Goal: Task Accomplishment & Management: Use online tool/utility

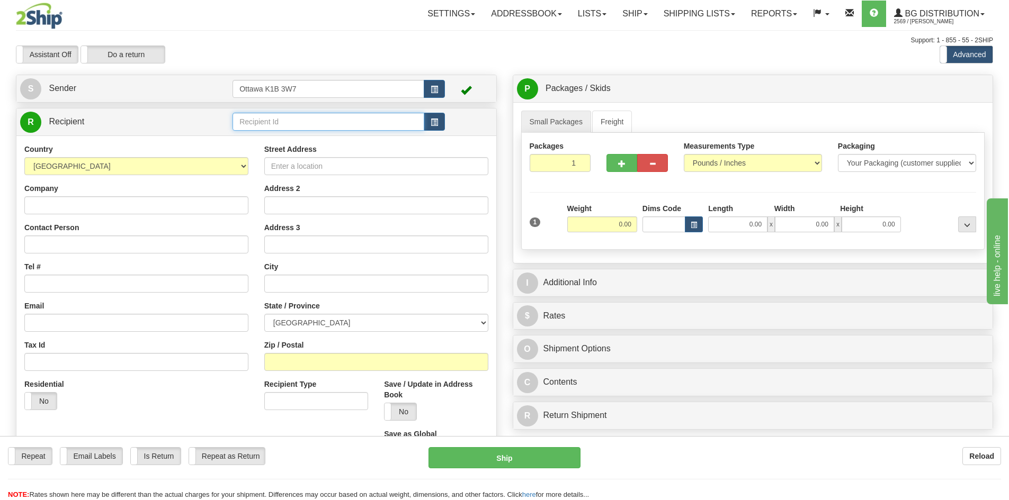
click at [352, 122] on input "text" at bounding box center [328, 122] width 192 height 18
type input "910471"
click at [349, 56] on div "Assistant On Assistant Off Do a return Do a return" at bounding box center [214, 55] width 413 height 18
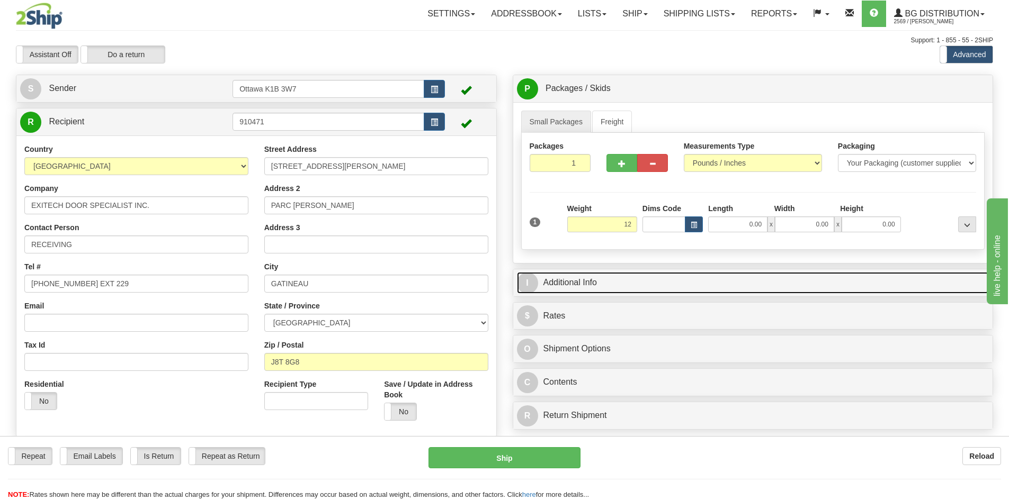
type input "12.00"
click at [759, 293] on link "I Additional Info" at bounding box center [753, 283] width 472 height 22
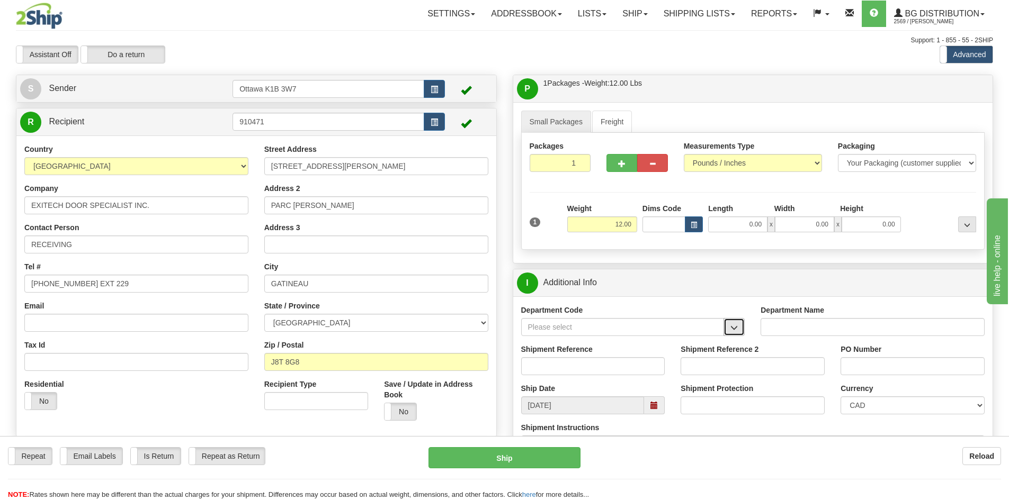
drag, startPoint x: 733, startPoint y: 332, endPoint x: 726, endPoint y: 338, distance: 9.4
click at [735, 332] on button "button" at bounding box center [733, 327] width 21 height 18
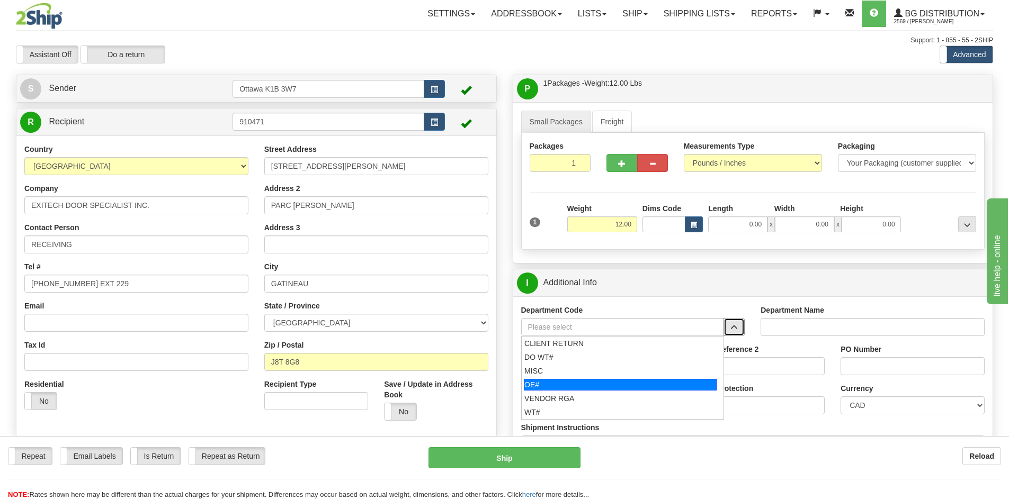
click at [625, 380] on div "OE#" at bounding box center [620, 385] width 193 height 12
type input "OE#"
type input "ORDERS"
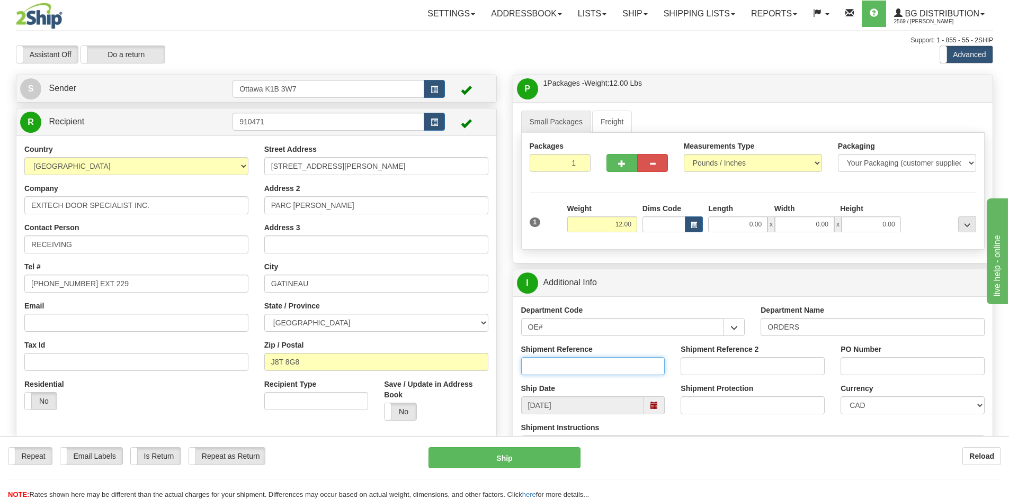
click at [615, 369] on input "Shipment Reference" at bounding box center [593, 366] width 144 height 18
type input "10202838-00"
click at [866, 366] on input "PO Number" at bounding box center [912, 366] width 144 height 18
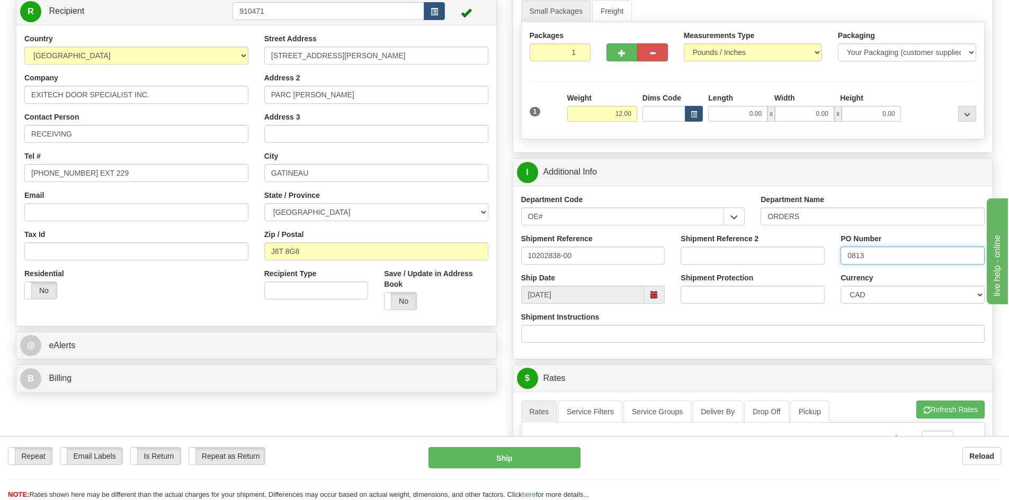
scroll to position [265, 0]
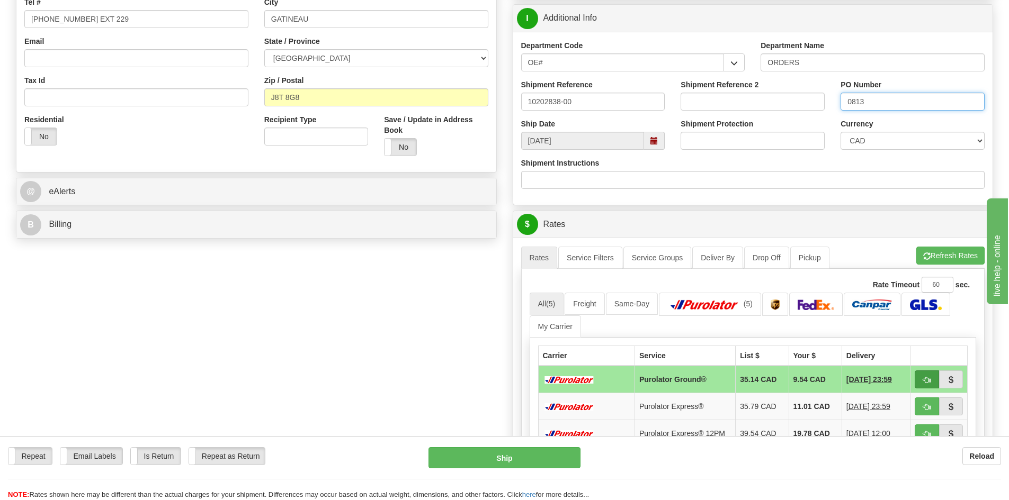
type input "0813"
click at [931, 384] on button "button" at bounding box center [926, 380] width 24 height 18
type input "260"
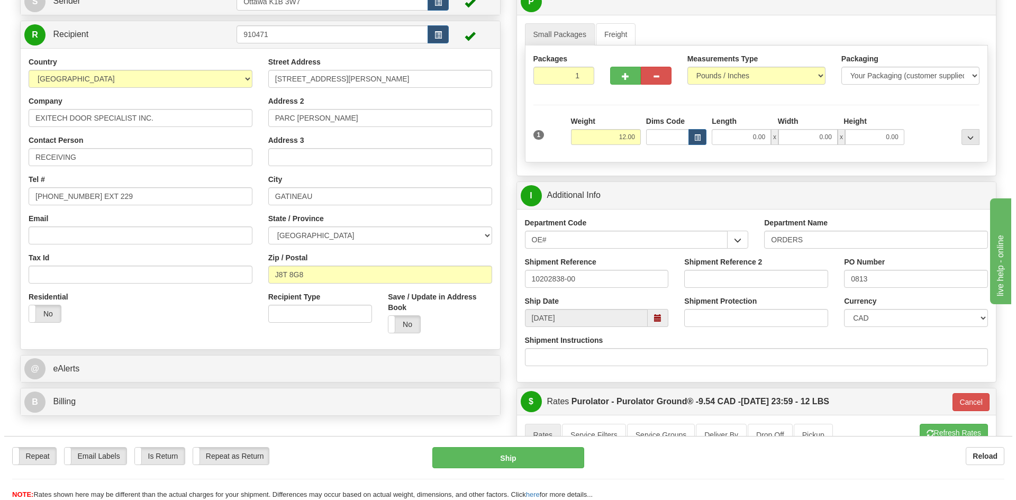
scroll to position [106, 0]
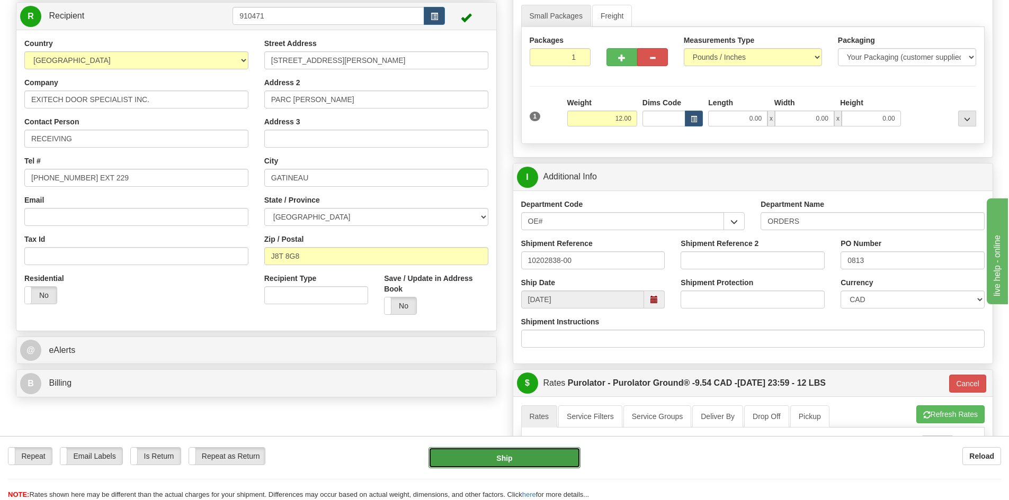
click at [493, 458] on button "Ship" at bounding box center [504, 457] width 152 height 21
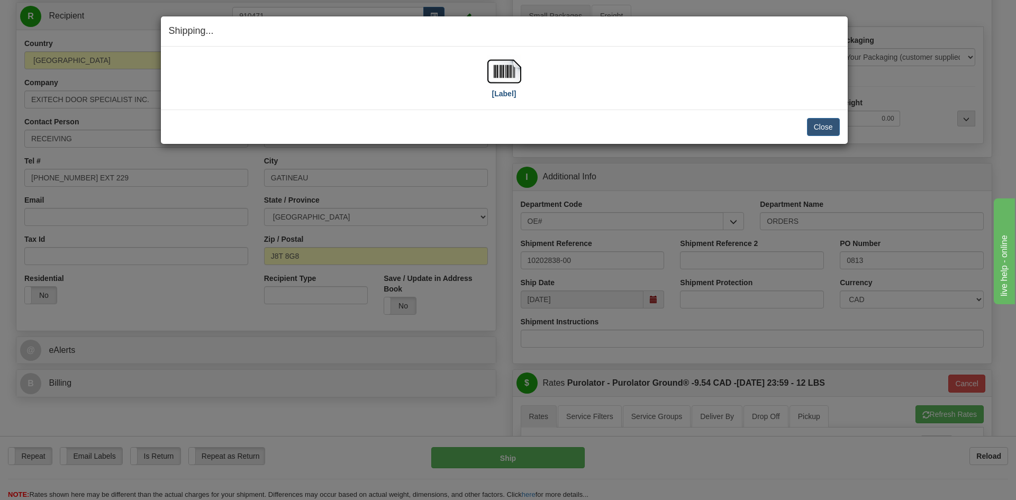
click at [516, 96] on div "[Label]" at bounding box center [505, 78] width 34 height 47
click at [516, 96] on label "[Label]" at bounding box center [504, 93] width 24 height 11
click at [808, 125] on button "Close" at bounding box center [823, 127] width 33 height 18
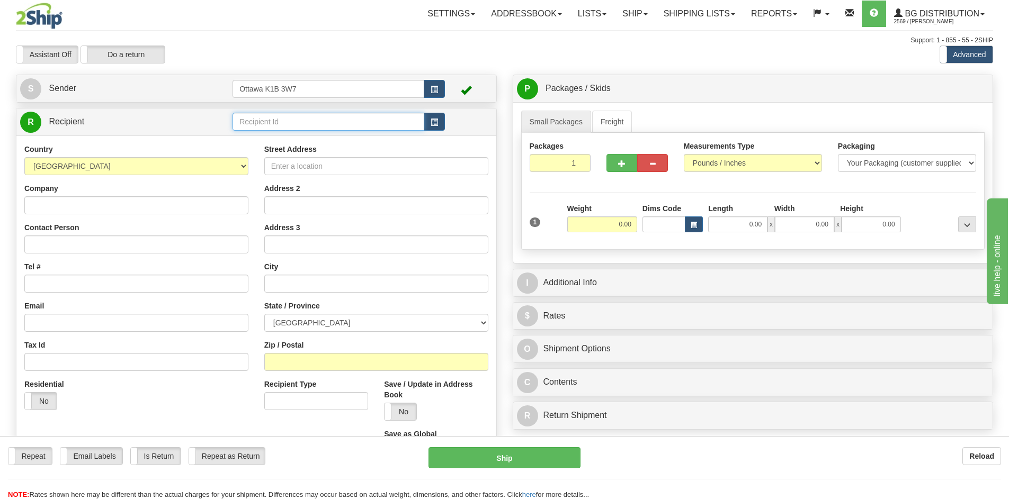
click at [304, 129] on input "text" at bounding box center [328, 122] width 192 height 18
click at [431, 121] on span "button" at bounding box center [433, 122] width 7 height 7
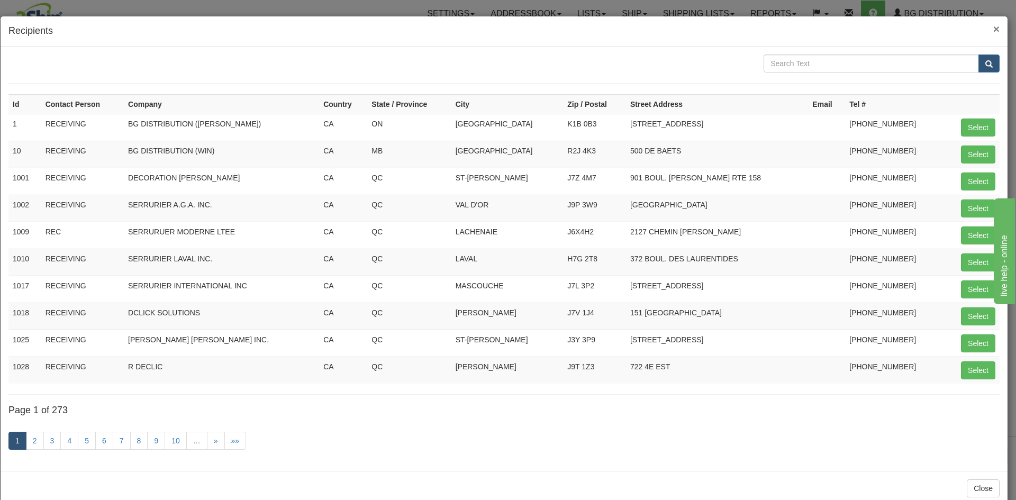
click at [985, 28] on h4 "Recipients" at bounding box center [504, 31] width 992 height 14
click at [994, 30] on span "×" at bounding box center [997, 29] width 6 height 12
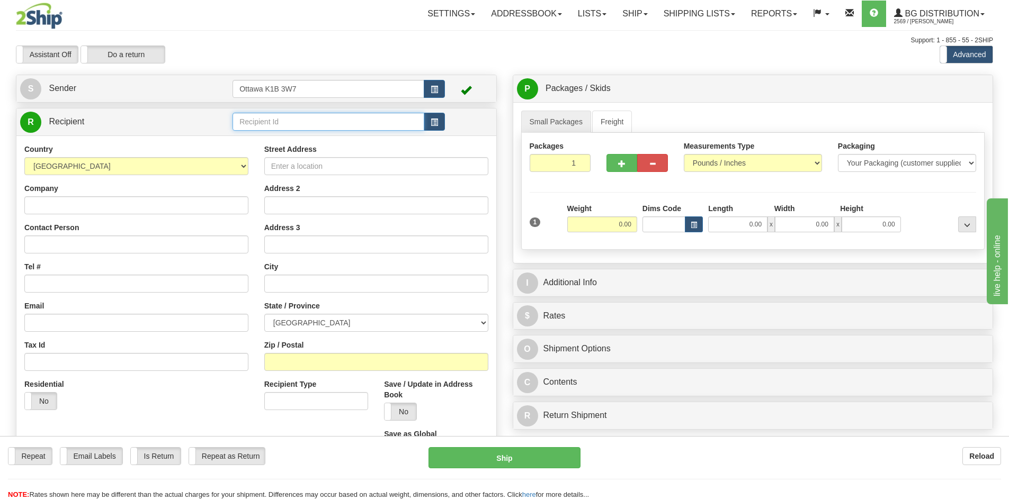
click at [327, 128] on input "text" at bounding box center [328, 122] width 192 height 18
type input "60464"
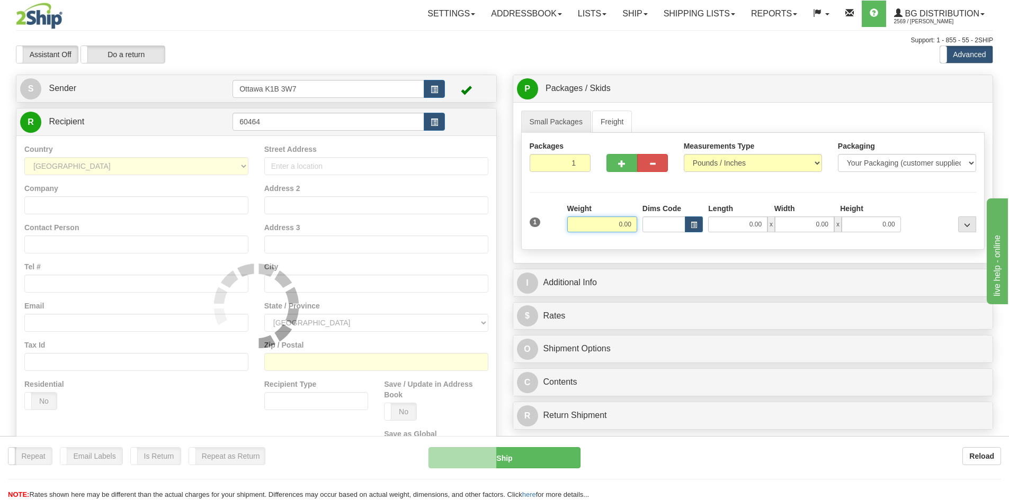
click at [323, 38] on div "Support: 1 - 855 - 55 - 2SHIP" at bounding box center [504, 40] width 977 height 9
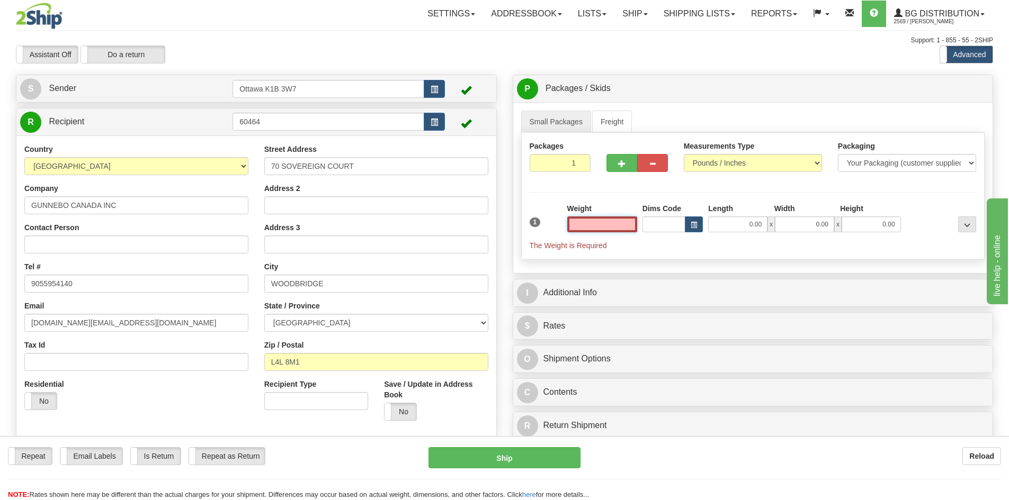
click at [601, 226] on input "text" at bounding box center [602, 225] width 70 height 16
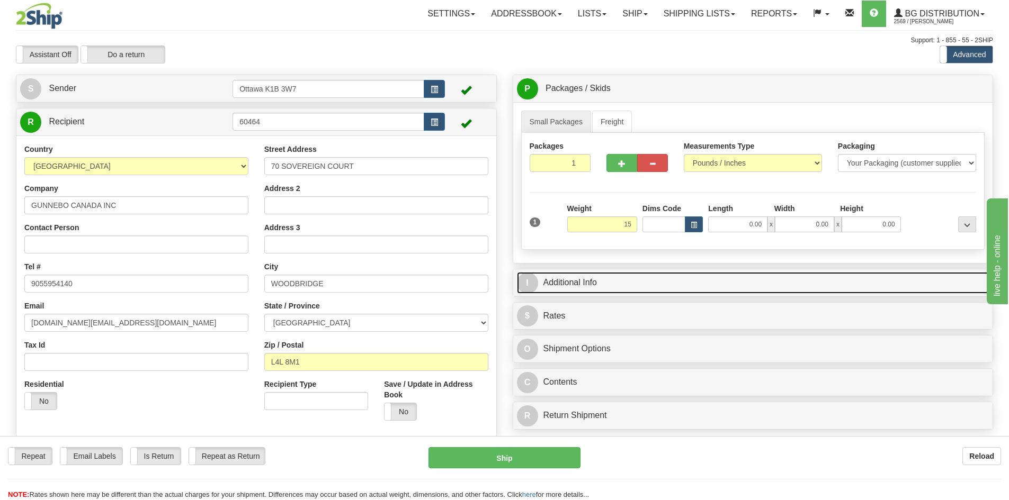
type input "15.00"
click at [692, 291] on link "I Additional Info" at bounding box center [753, 283] width 472 height 22
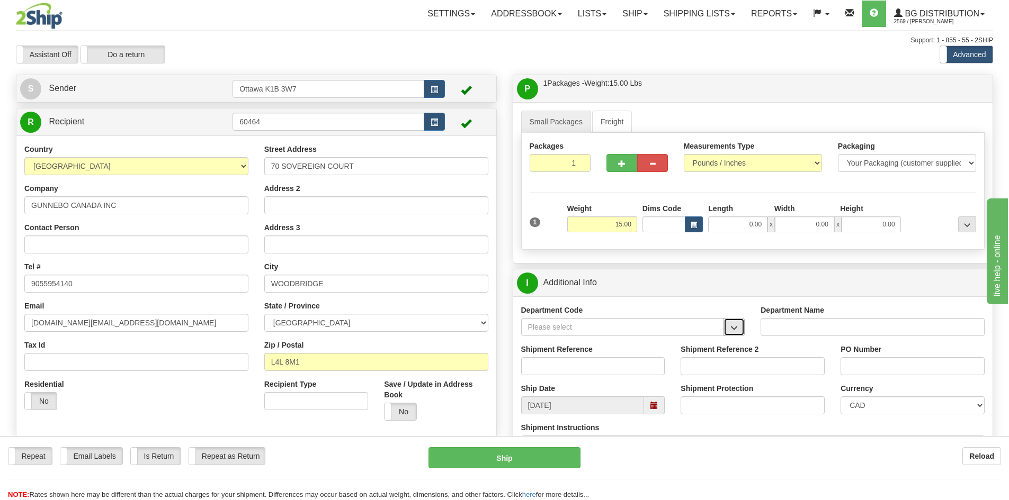
click at [737, 332] on button "button" at bounding box center [733, 327] width 21 height 18
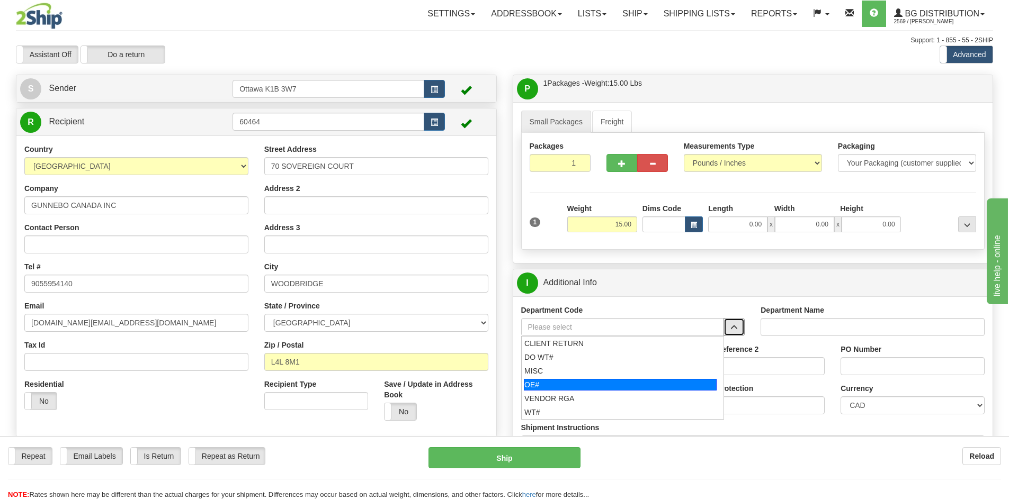
click at [566, 388] on div "OE#" at bounding box center [620, 385] width 193 height 12
type input "OE#"
type input "ORDERS"
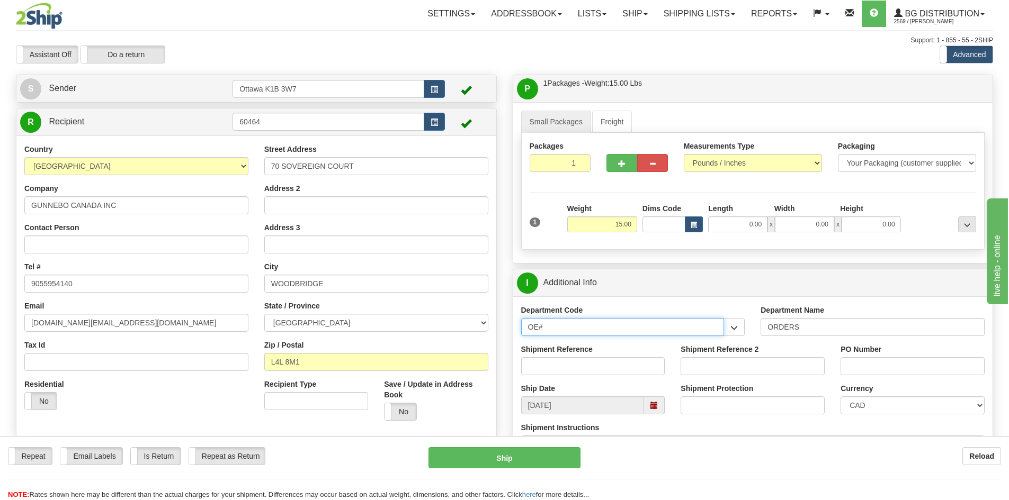
drag, startPoint x: 556, startPoint y: 331, endPoint x: 359, endPoint y: 334, distance: 196.4
click at [413, 75] on div "Create a label for the return Create Pickup Without Label S Sender" at bounding box center [504, 75] width 993 height 0
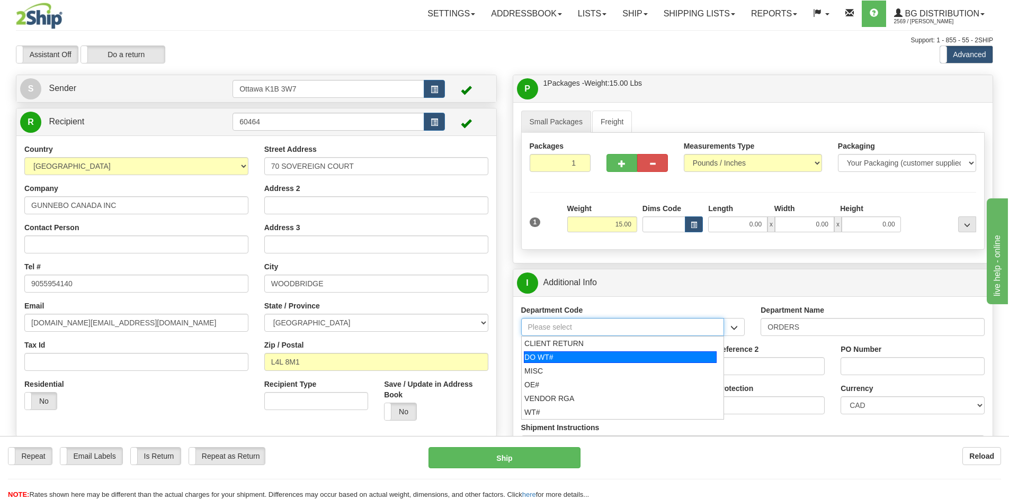
click at [661, 362] on div "DO WT#" at bounding box center [620, 358] width 193 height 12
type input "DO WT#"
type input "DIRECT ORDERS"
type input "DO WT#"
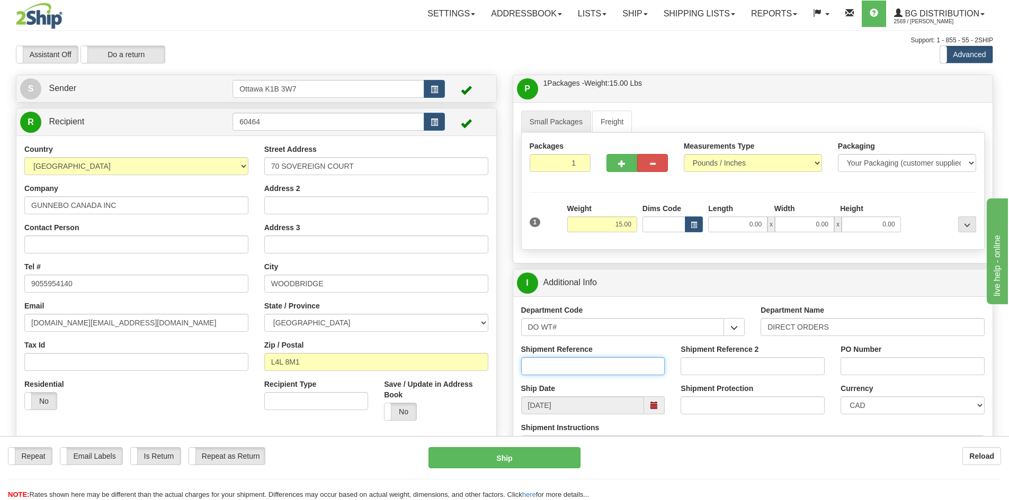
click at [574, 367] on input "Shipment Reference" at bounding box center [593, 366] width 144 height 18
type input "164593-00"
click at [880, 367] on input "PO Number" at bounding box center [912, 366] width 144 height 18
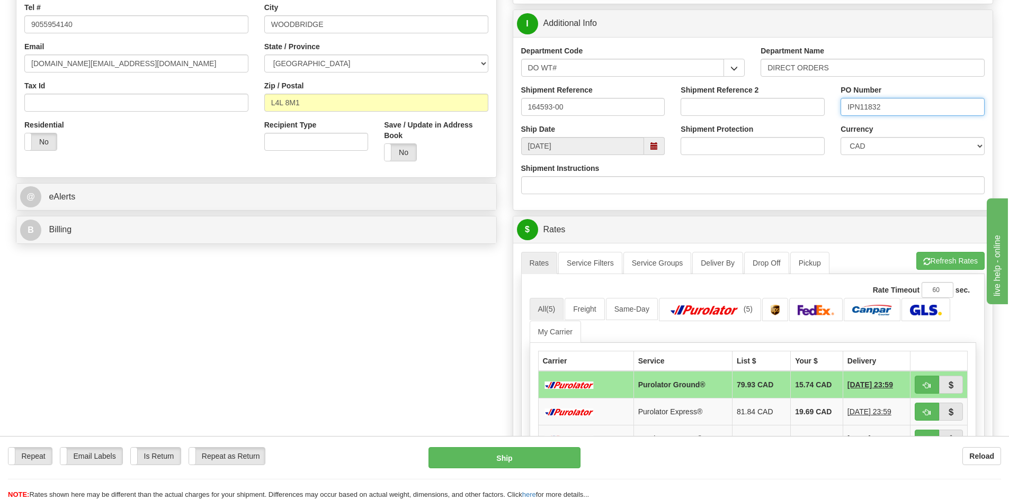
scroll to position [265, 0]
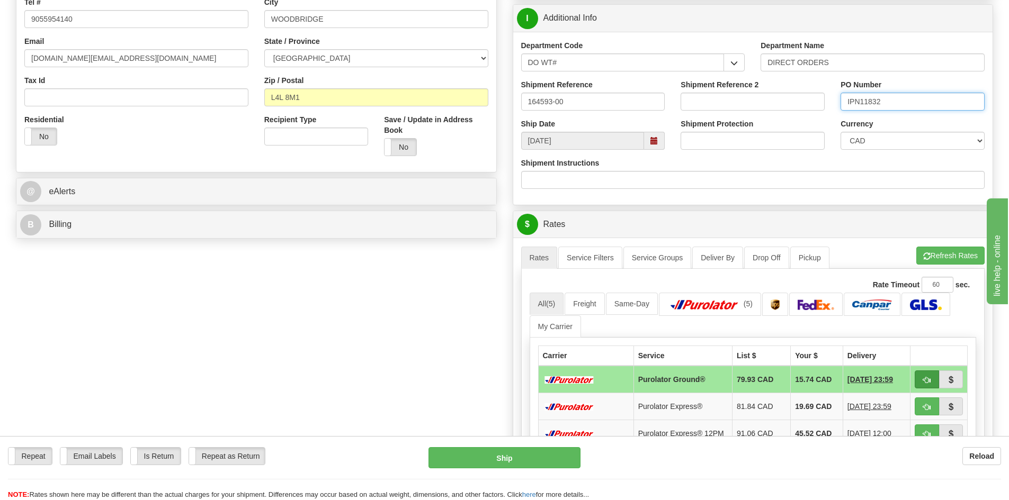
type input "IPN11832"
click at [924, 375] on button "button" at bounding box center [926, 380] width 24 height 18
type input "260"
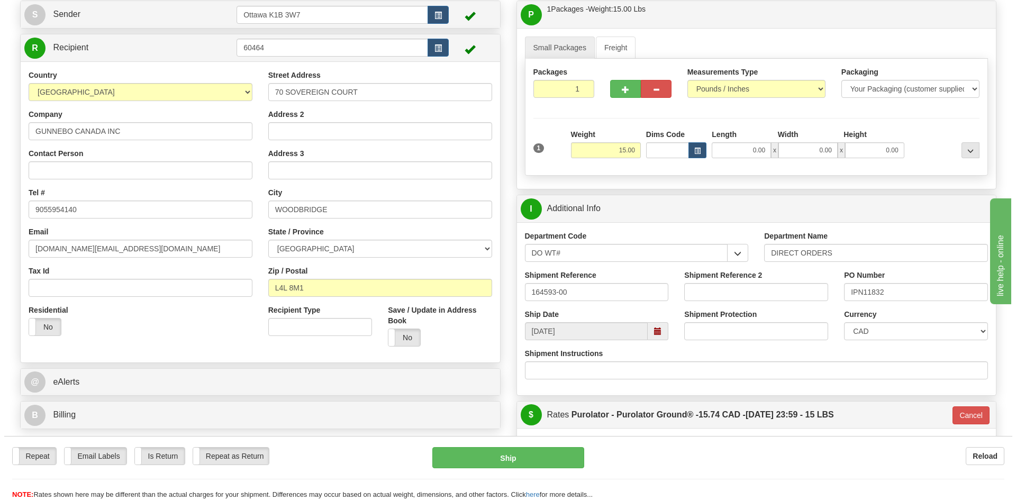
scroll to position [106, 0]
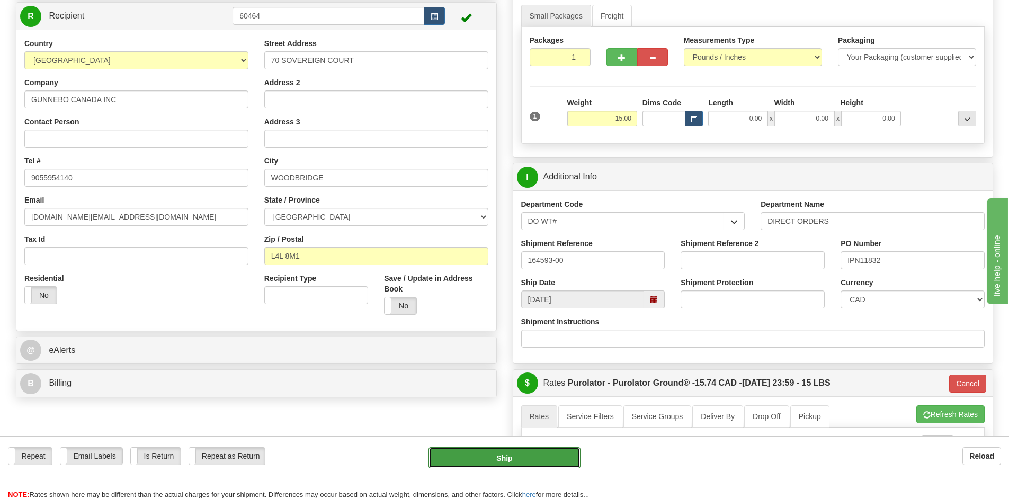
click at [495, 451] on button "Ship" at bounding box center [504, 457] width 152 height 21
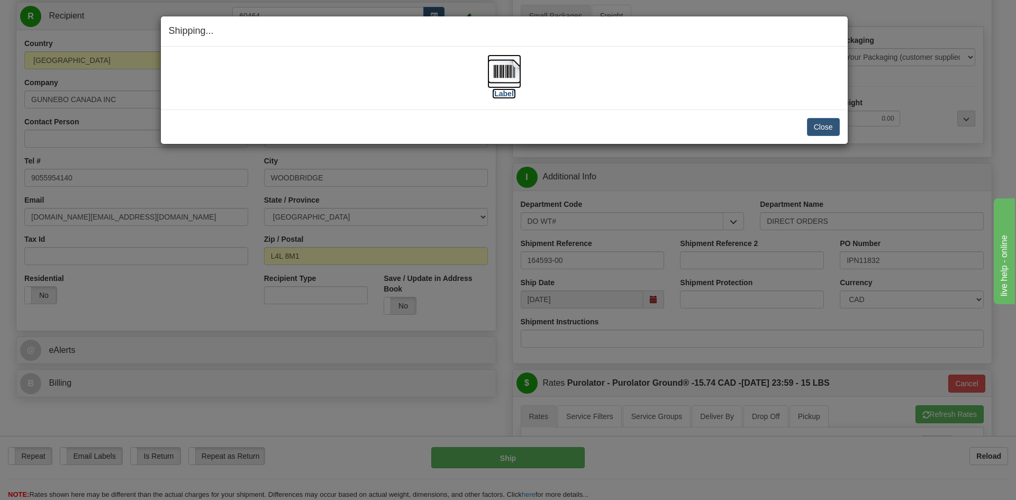
click at [504, 94] on label "[Label]" at bounding box center [504, 93] width 24 height 11
click at [827, 124] on button "Close" at bounding box center [823, 127] width 33 height 18
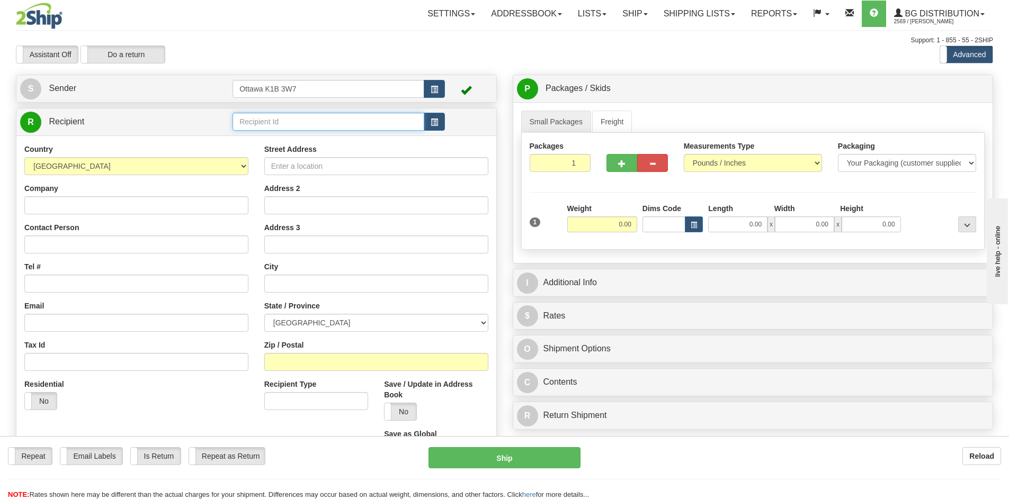
click at [312, 122] on input "text" at bounding box center [328, 122] width 192 height 18
type input "60176"
click at [467, 60] on div "Assistant On Assistant Off Do a return Do a return Previous Next Standard Advan…" at bounding box center [504, 55] width 993 height 18
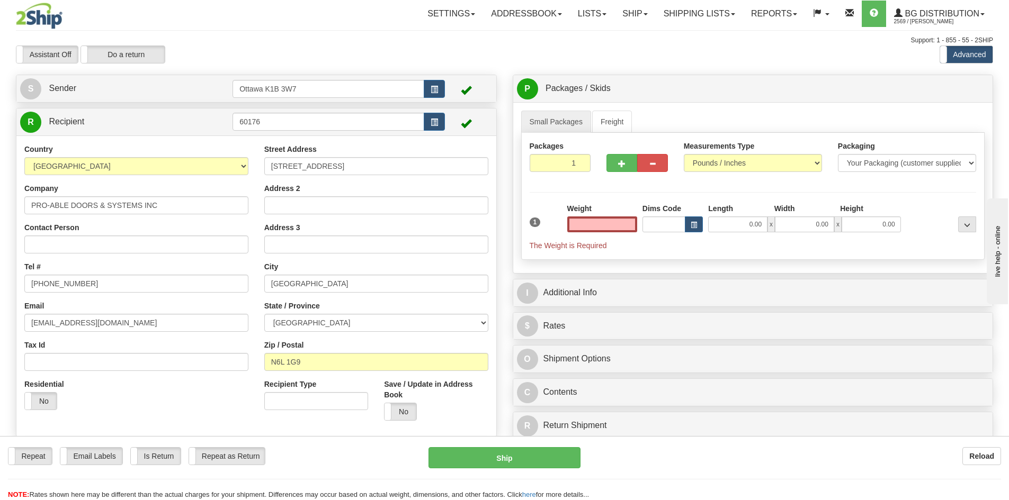
type input "0.00"
click at [616, 222] on input "0.00" at bounding box center [602, 225] width 70 height 16
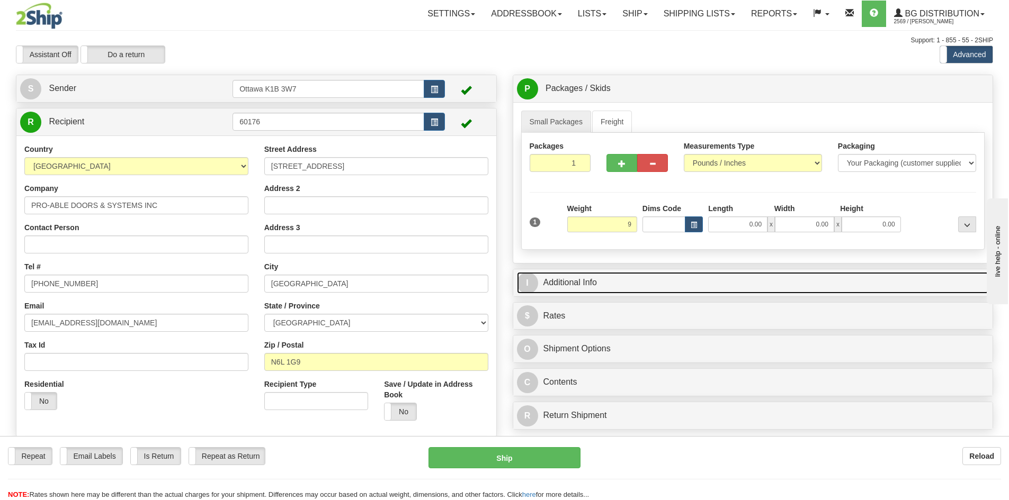
type input "9.00"
click at [641, 274] on link "I Additional Info" at bounding box center [753, 283] width 472 height 22
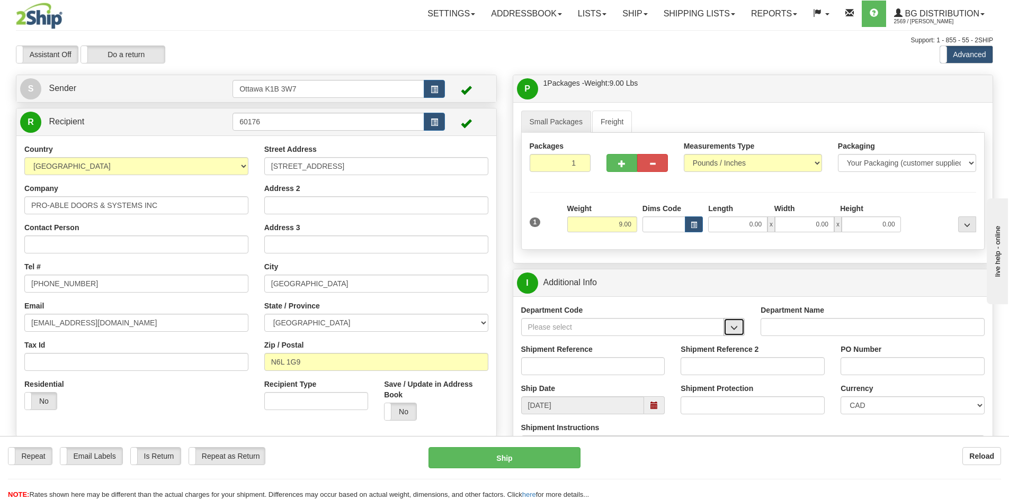
click at [732, 331] on span "button" at bounding box center [733, 328] width 7 height 7
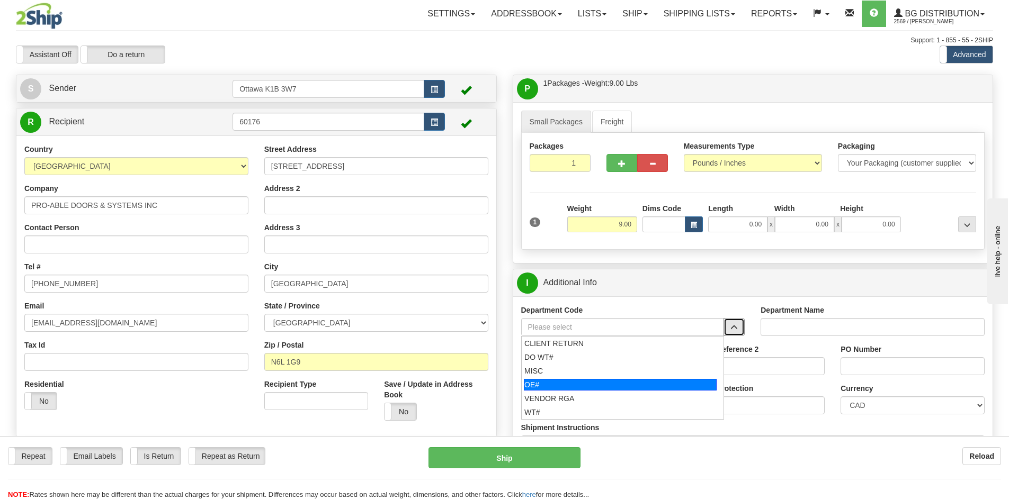
click at [594, 388] on div "OE#" at bounding box center [620, 385] width 193 height 12
type input "OE#"
type input "ORDERS"
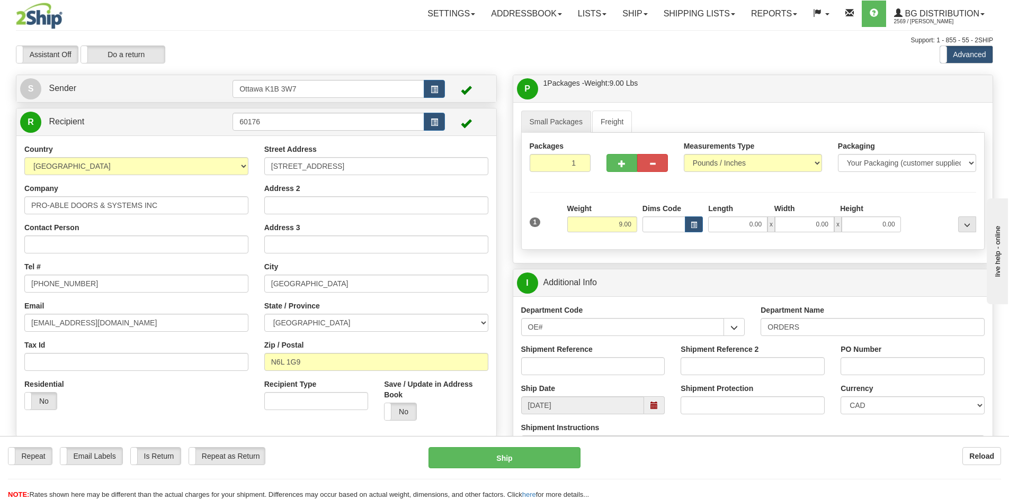
click at [593, 375] on div "Shipment Reference" at bounding box center [593, 363] width 160 height 39
click at [592, 372] on input "Shipment Reference" at bounding box center [593, 366] width 144 height 18
drag, startPoint x: 557, startPoint y: 329, endPoint x: 148, endPoint y: 352, distance: 409.9
click at [420, 75] on div "Create a label for the return Create Pickup Without Label S Sender" at bounding box center [504, 75] width 993 height 0
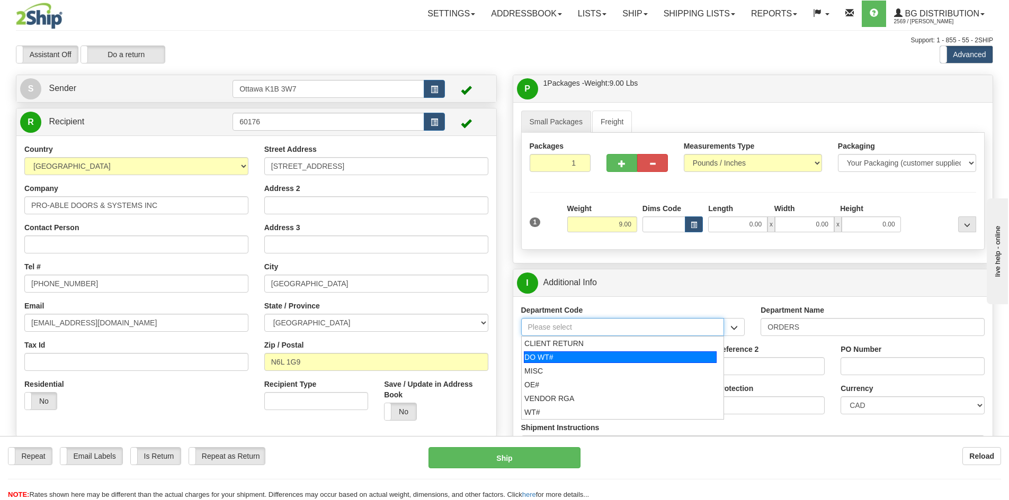
click at [557, 358] on div "DO WT#" at bounding box center [620, 358] width 193 height 12
type input "DO WT#"
type input "DIRECT ORDERS"
type input "DO WT#"
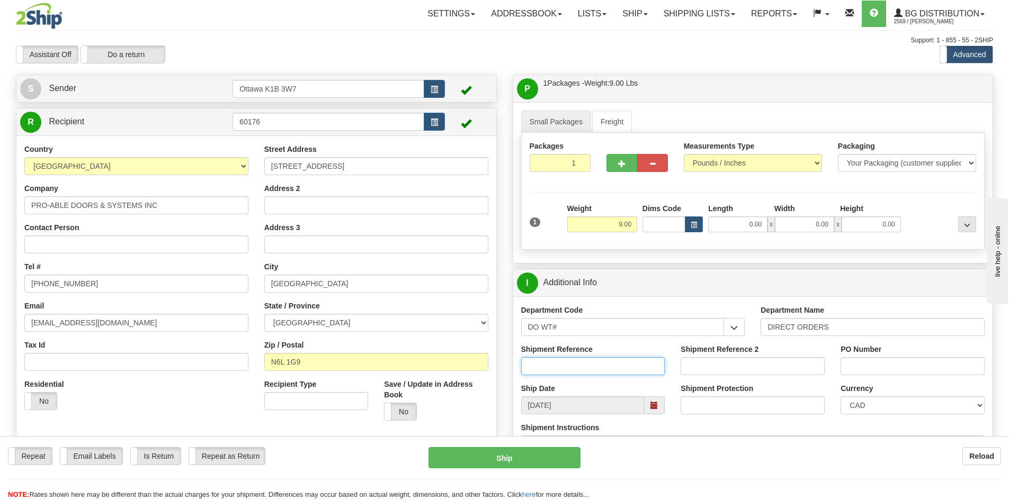
click at [560, 369] on input "Shipment Reference" at bounding box center [593, 366] width 144 height 18
type input "164601-00"
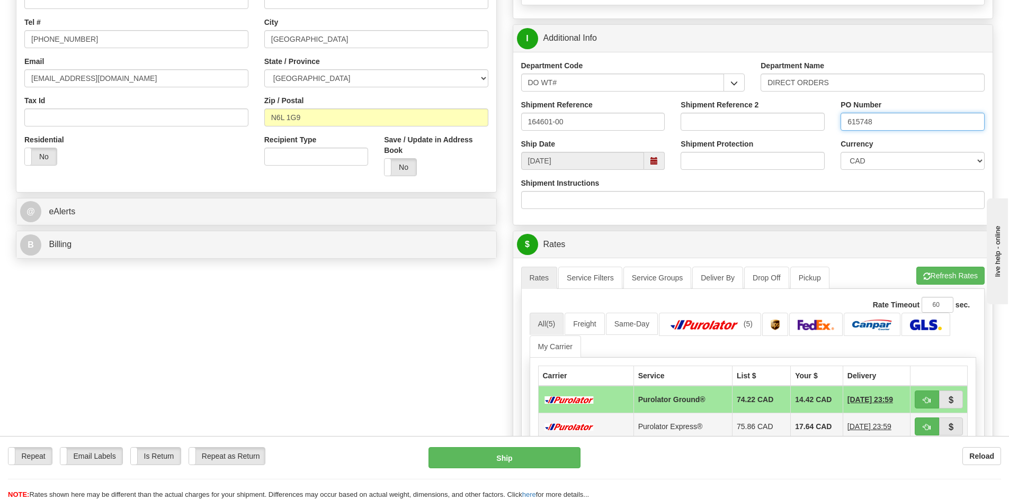
scroll to position [318, 0]
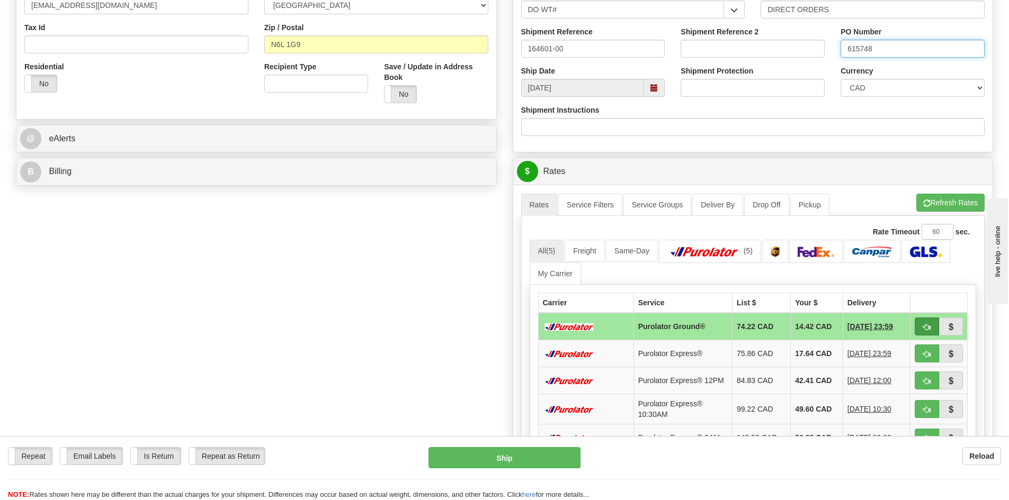
type input "615748"
click at [928, 325] on span "button" at bounding box center [926, 327] width 7 height 7
type input "260"
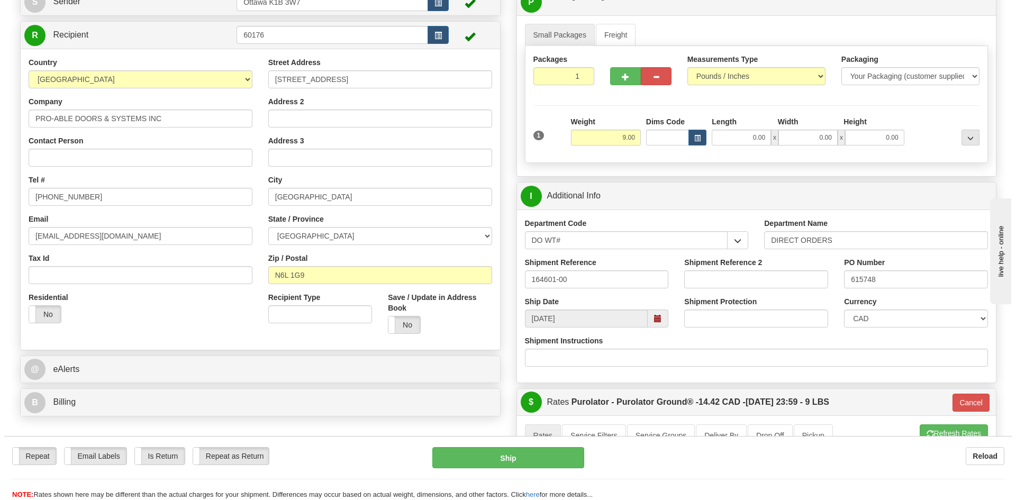
scroll to position [106, 0]
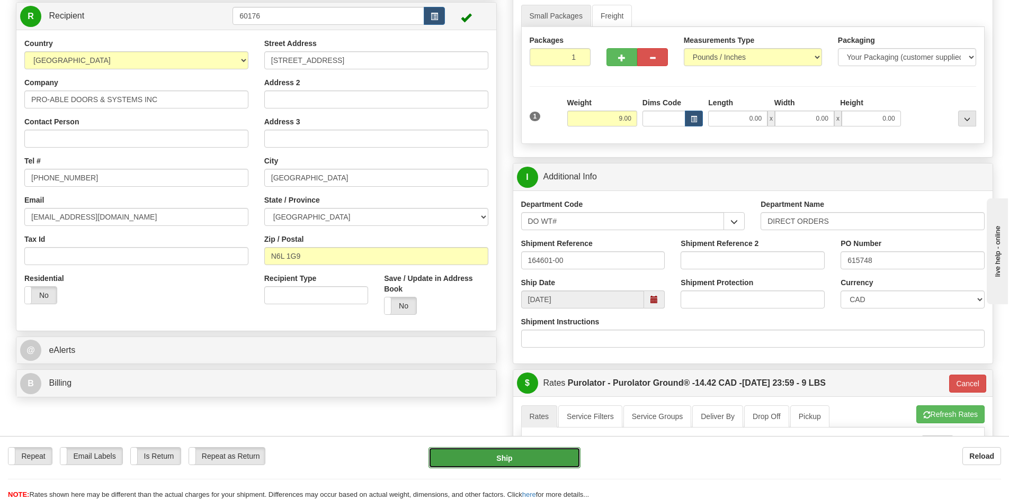
click at [485, 457] on button "Ship" at bounding box center [504, 457] width 152 height 21
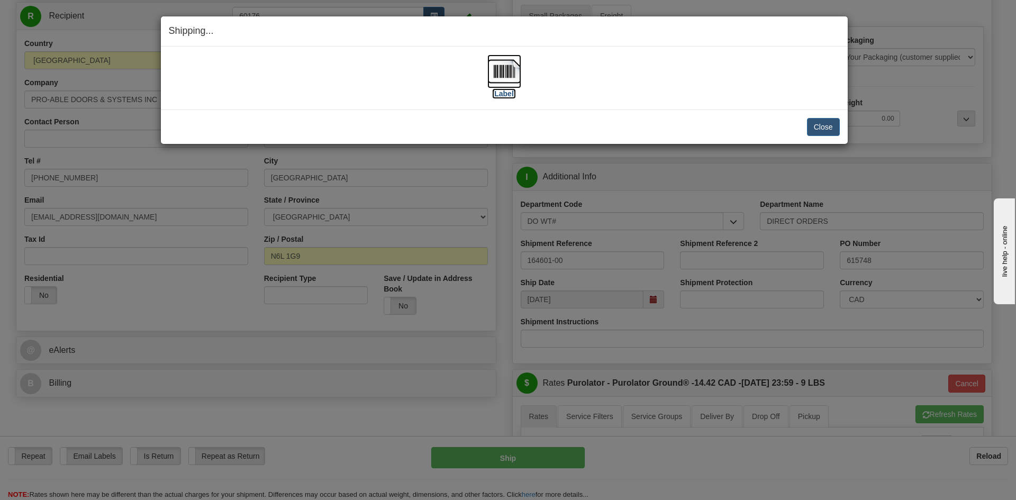
click at [494, 89] on label "[Label]" at bounding box center [504, 93] width 24 height 11
click at [823, 122] on button "Close" at bounding box center [823, 127] width 33 height 18
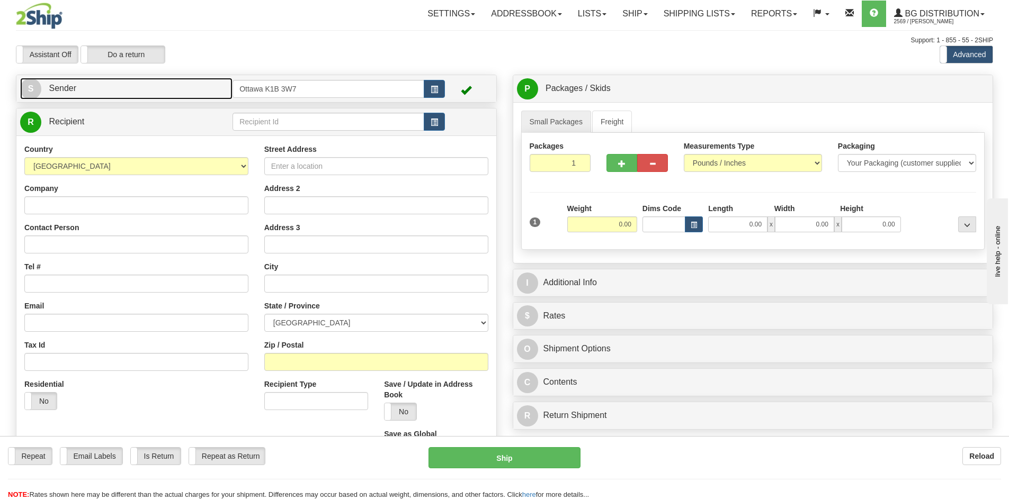
click at [177, 93] on link "S Sender" at bounding box center [126, 89] width 212 height 22
